Goal: Information Seeking & Learning: Find specific page/section

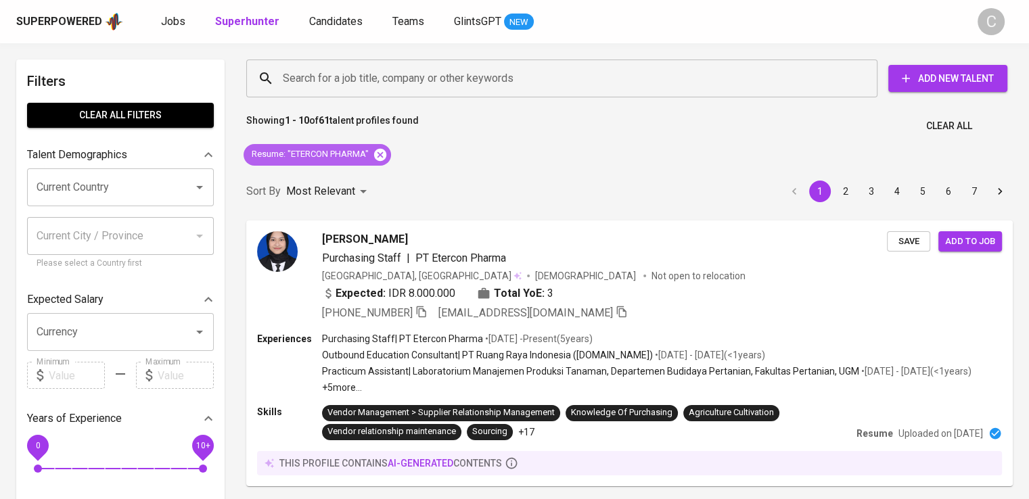
click at [384, 159] on icon at bounding box center [380, 154] width 12 height 12
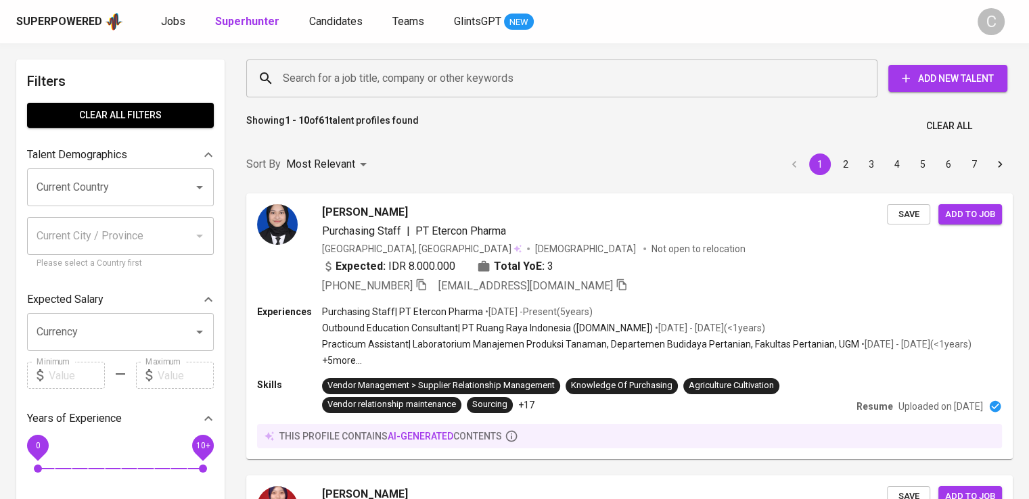
click at [426, 81] on input "Search for a job title, company or other keywords" at bounding box center [565, 79] width 572 height 26
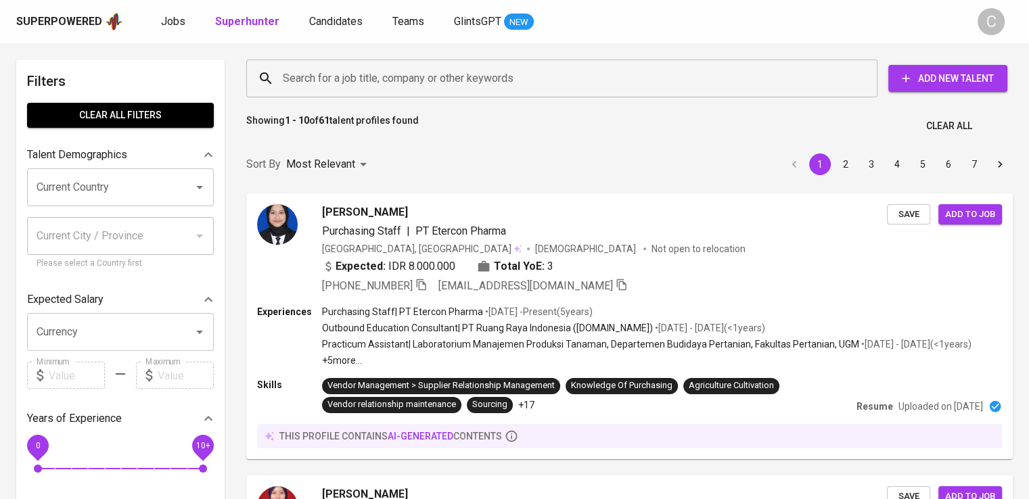
click at [426, 81] on input "Search for a job title, company or other keywords" at bounding box center [565, 79] width 572 height 26
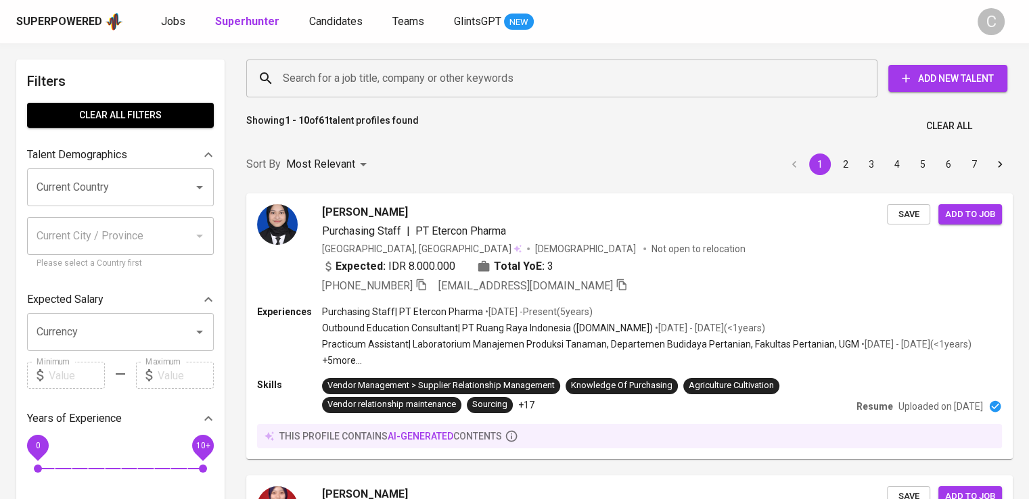
click at [426, 81] on input "Search for a job title, company or other keywords" at bounding box center [565, 79] width 572 height 26
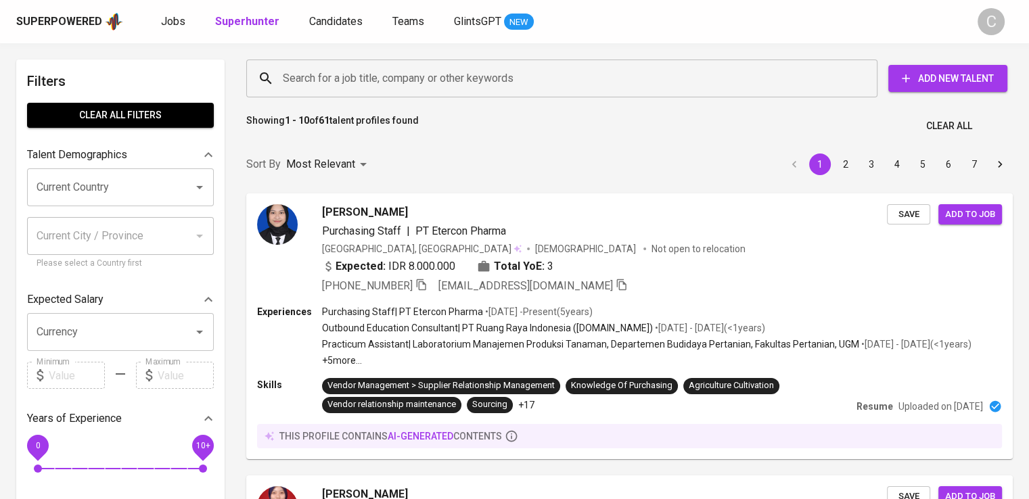
click at [426, 81] on input "Search for a job title, company or other keywords" at bounding box center [565, 79] width 572 height 26
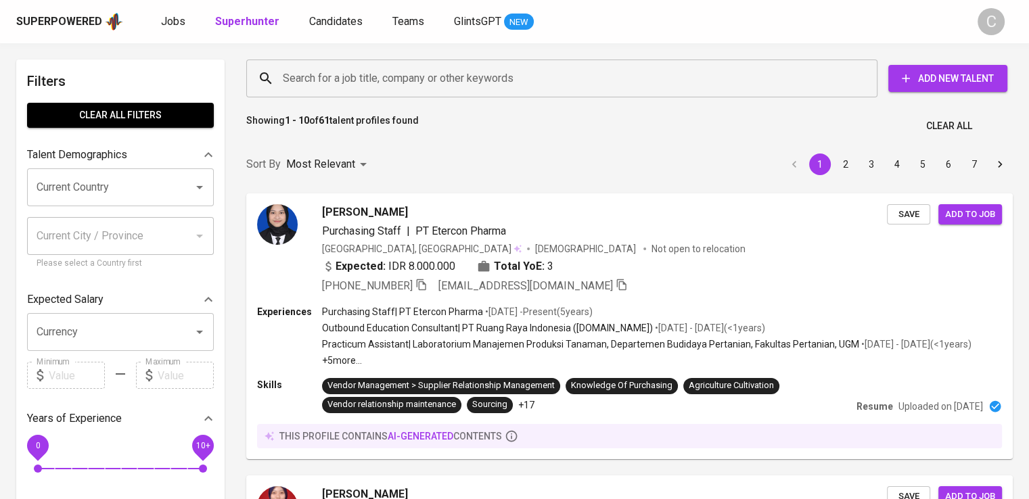
click at [474, 76] on input "Search for a job title, company or other keywords" at bounding box center [565, 79] width 572 height 26
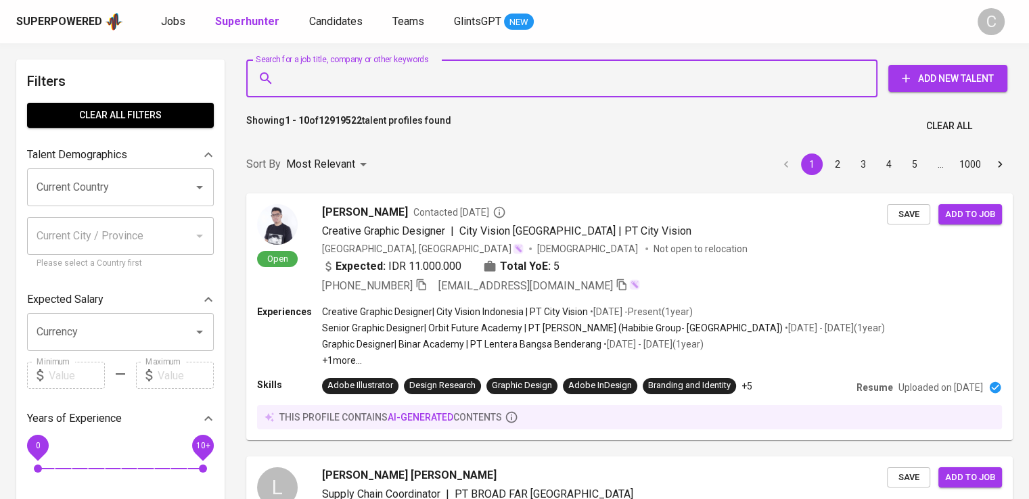
click at [474, 76] on input "Search for a job title, company or other keywords" at bounding box center [565, 79] width 572 height 26
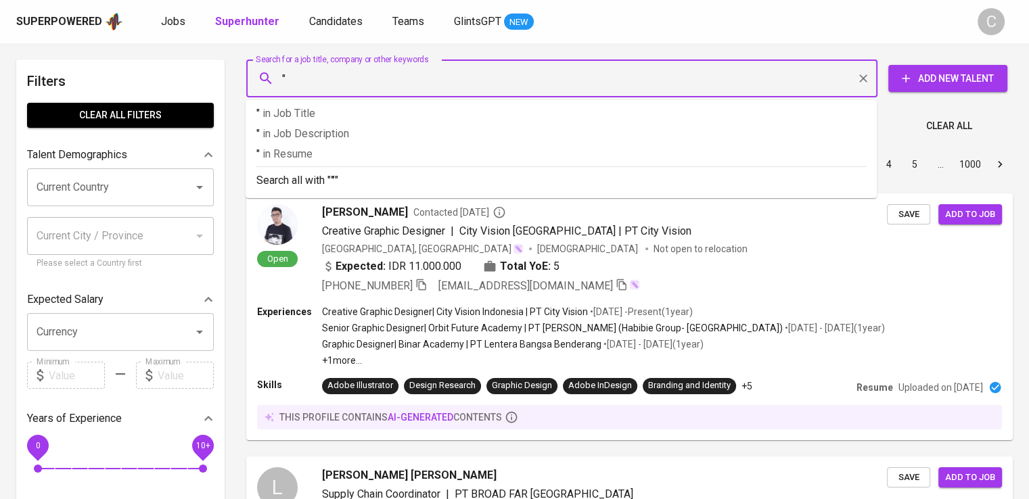
paste input "Berlina Tbk"
type input ""Berlina Tbk""
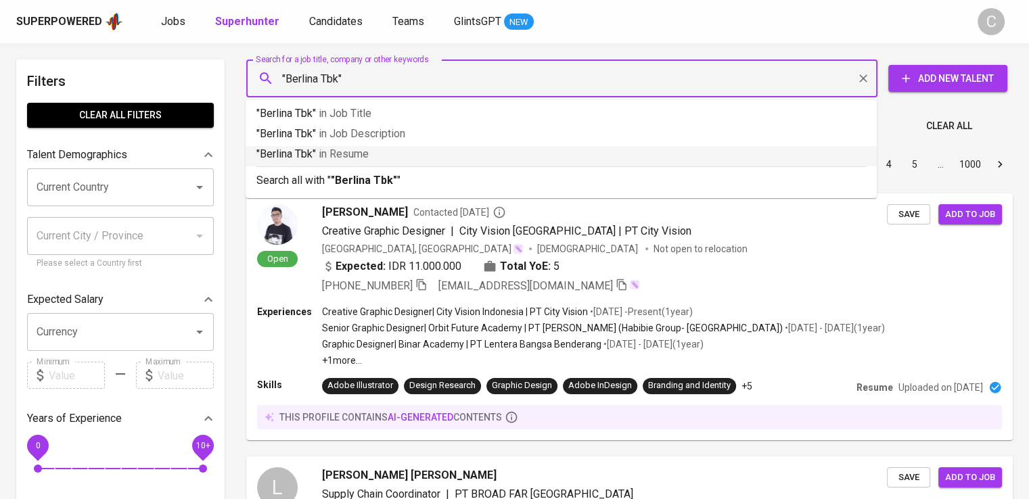
click at [478, 158] on p ""Berlina Tbk" in Resume" at bounding box center [561, 154] width 610 height 16
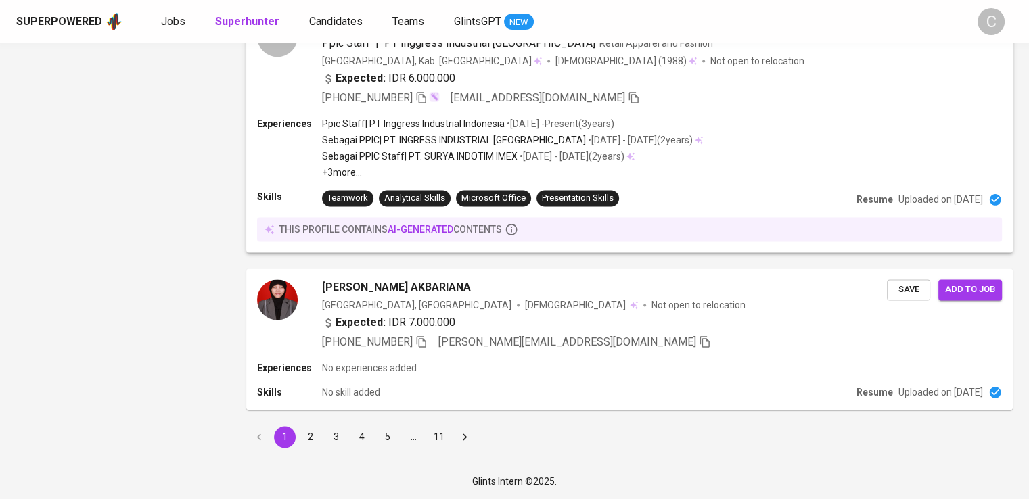
scroll to position [1875, 0]
click at [309, 430] on button "2" at bounding box center [311, 437] width 22 height 22
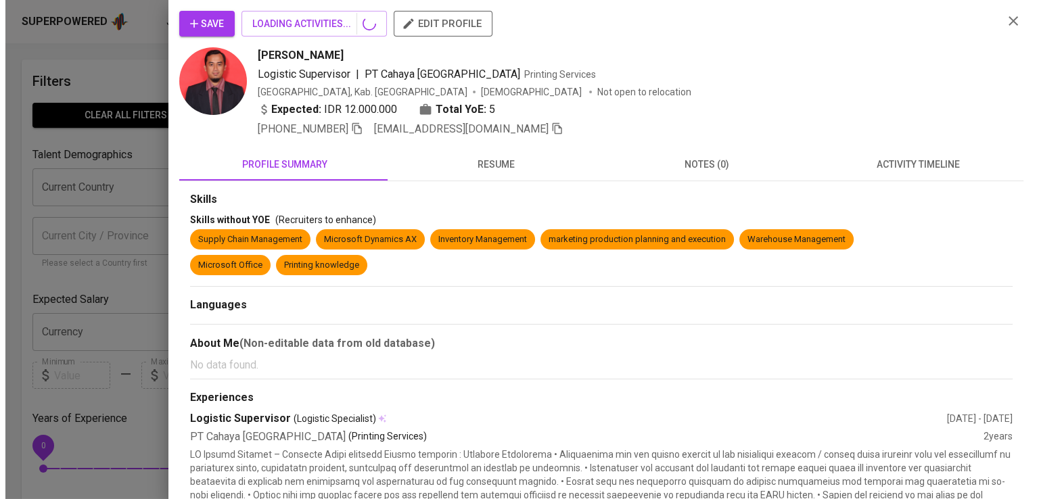
scroll to position [1791, 0]
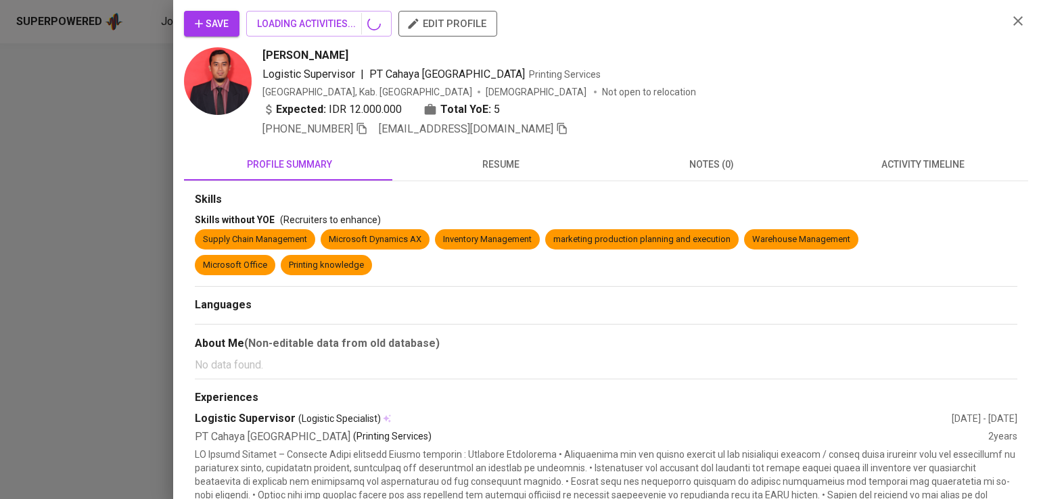
click at [116, 197] on div at bounding box center [519, 249] width 1039 height 499
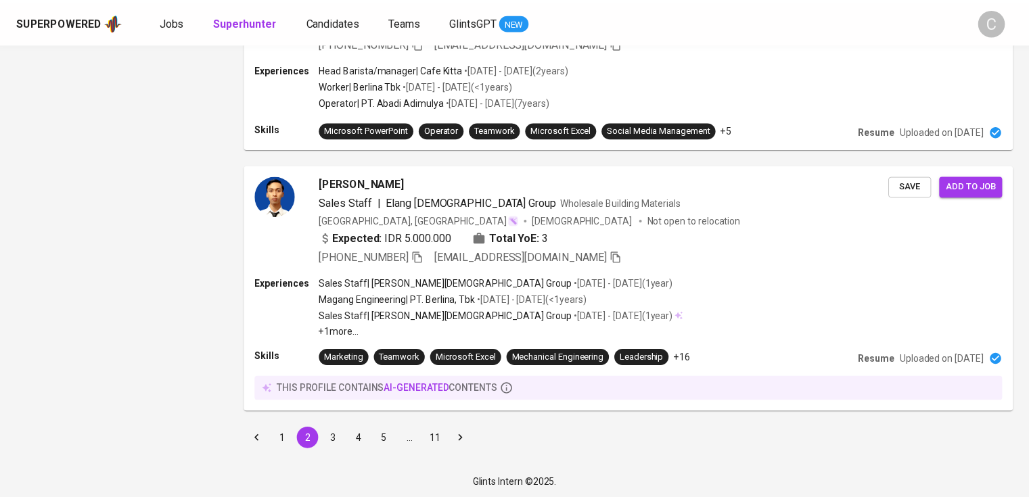
scroll to position [62, 0]
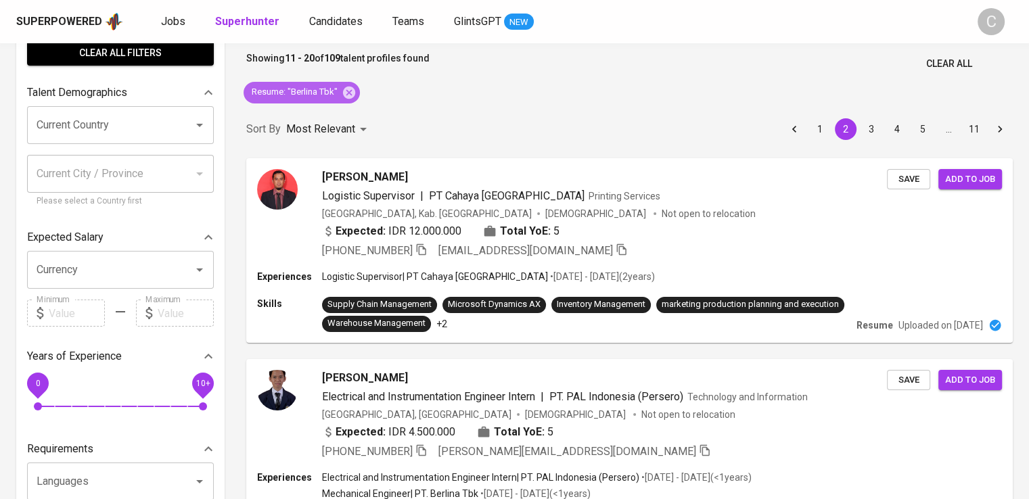
click at [351, 83] on div "Resume : "Berlina Tbk"" at bounding box center [302, 93] width 116 height 22
click at [350, 88] on icon at bounding box center [349, 92] width 12 height 12
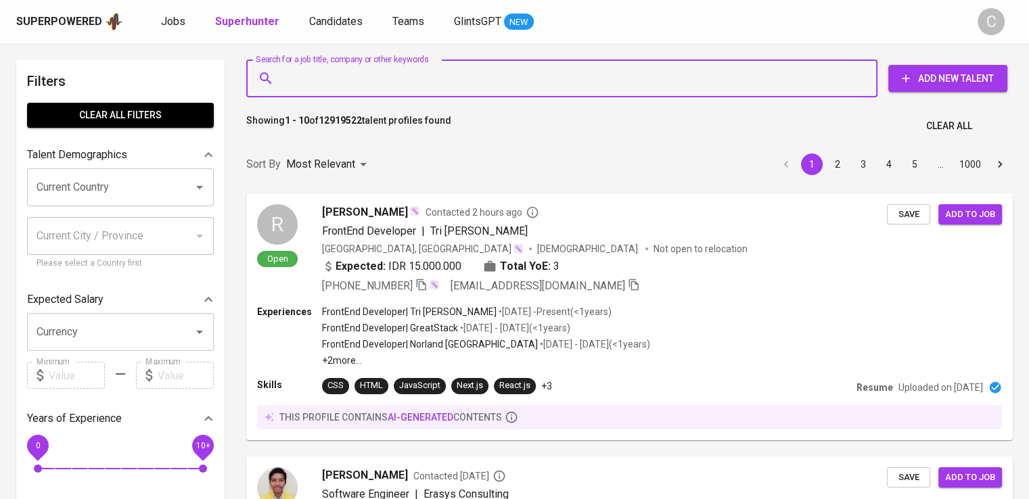
click at [350, 88] on input "Search for a job title, company or other keywords" at bounding box center [565, 79] width 572 height 26
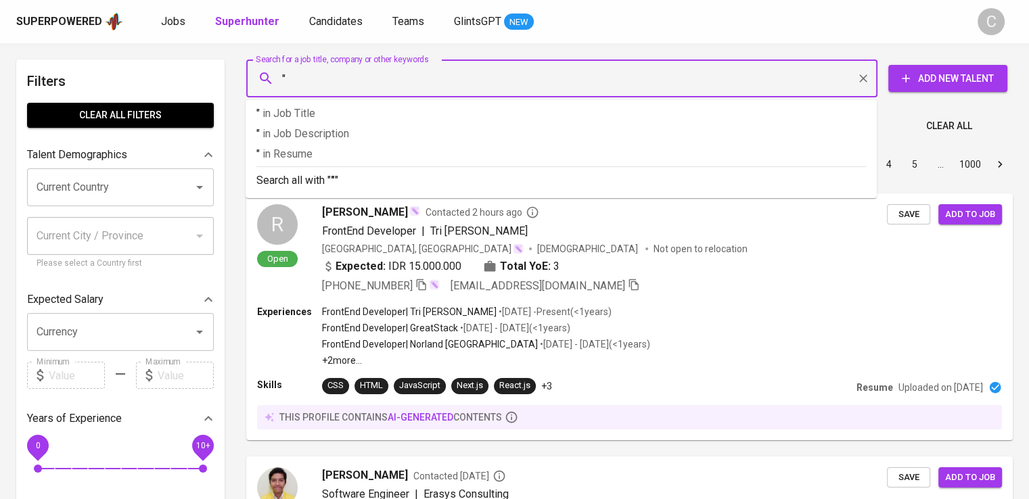
paste input "Grha sinar abadi"
type input ""Grha sinar abadi""
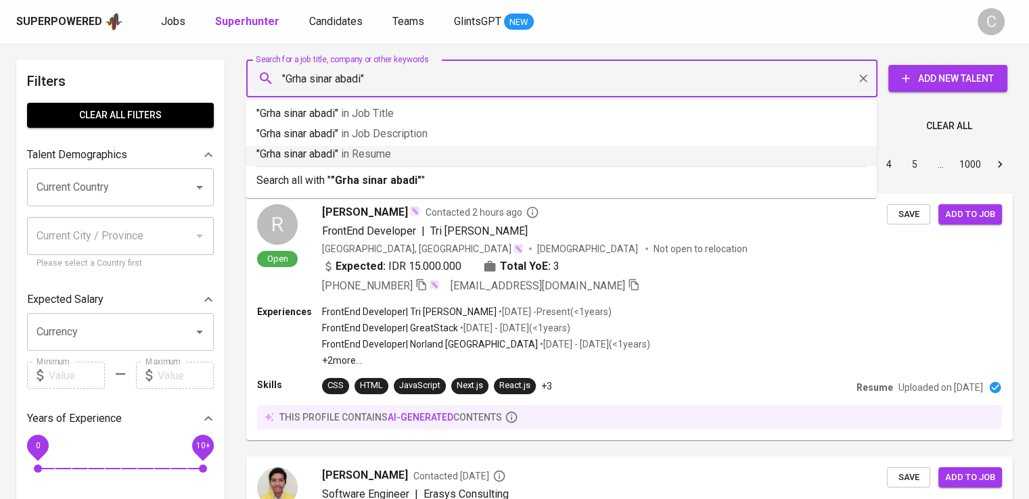
click at [372, 162] on p ""Grha sinar abadi" in [GEOGRAPHIC_DATA]" at bounding box center [561, 154] width 610 height 16
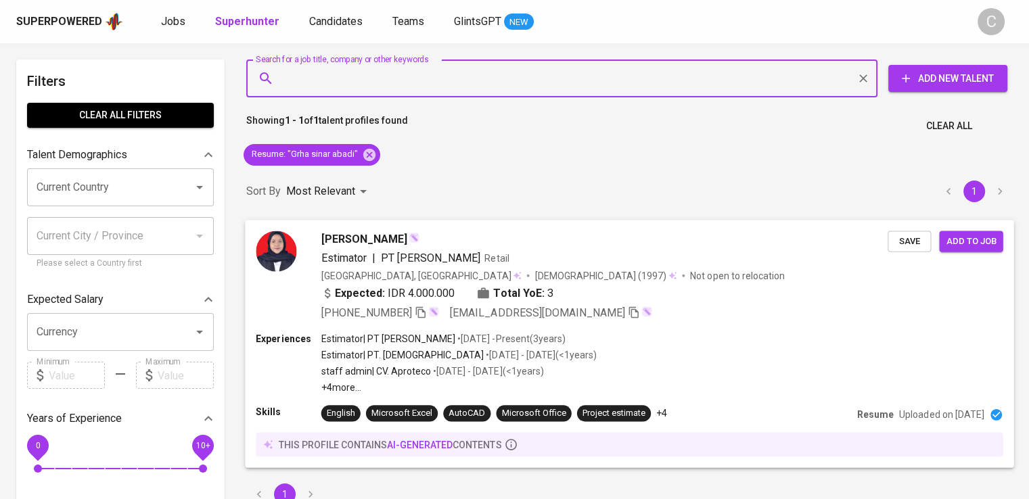
click at [538, 293] on b "Total YoE:" at bounding box center [518, 293] width 51 height 16
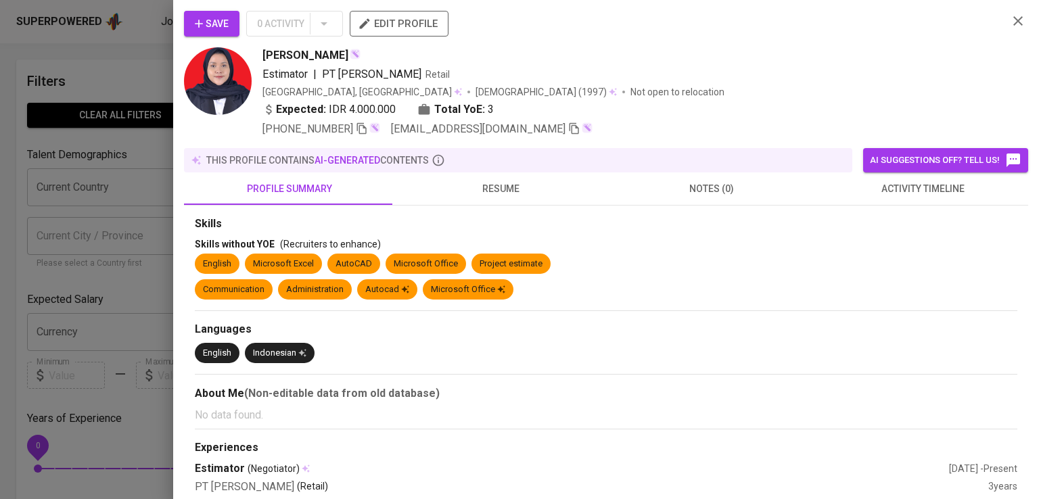
click at [734, 57] on div "[PERSON_NAME]" at bounding box center [630, 55] width 735 height 16
click at [368, 130] on icon "button" at bounding box center [362, 128] width 12 height 12
